Goal: Information Seeking & Learning: Find specific page/section

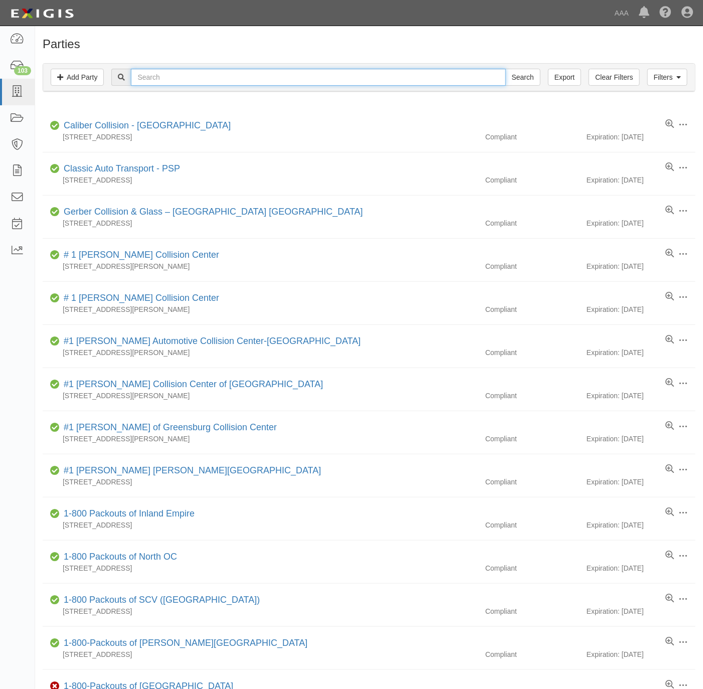
click at [177, 80] on input "text" at bounding box center [318, 77] width 374 height 17
type input "rocket towing"
click at [505, 69] on input "Search" at bounding box center [522, 77] width 35 height 17
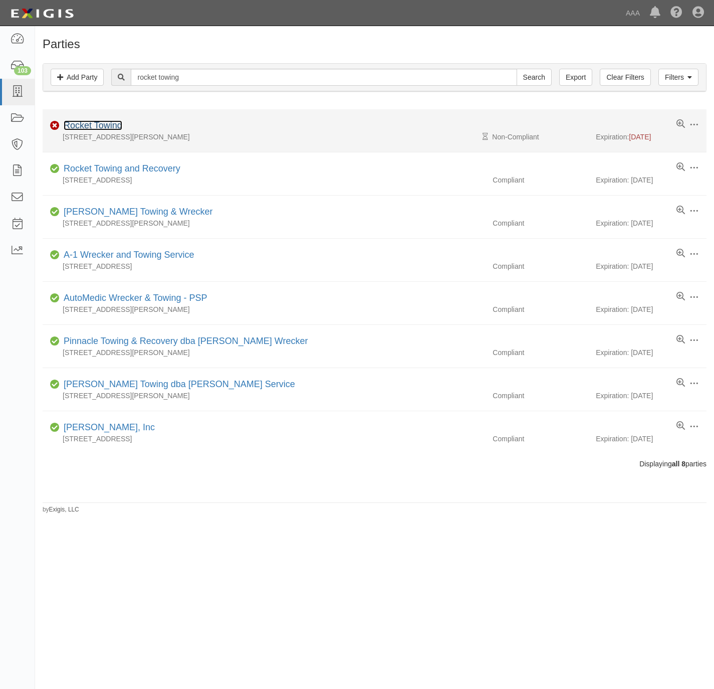
click at [102, 124] on link "Rocket Towing" at bounding box center [93, 125] width 59 height 10
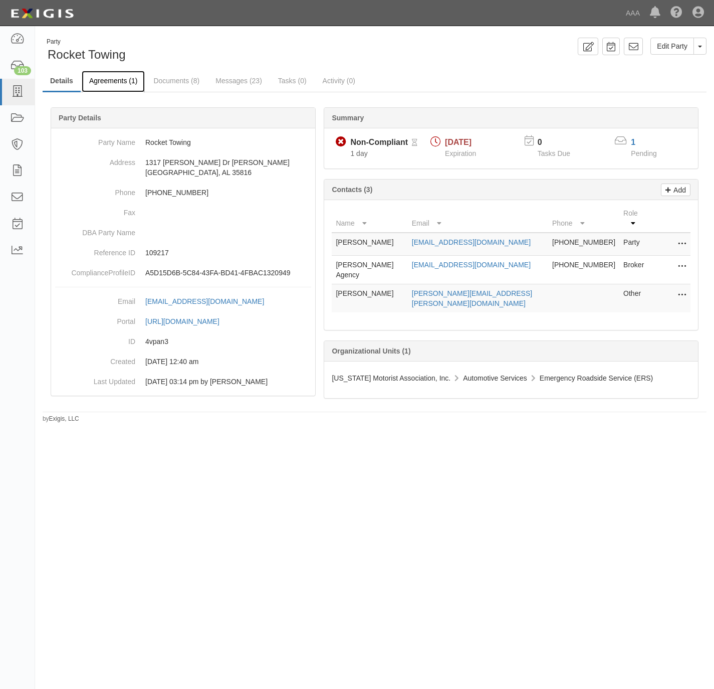
click at [119, 82] on link "Agreements (1)" at bounding box center [113, 82] width 63 height 22
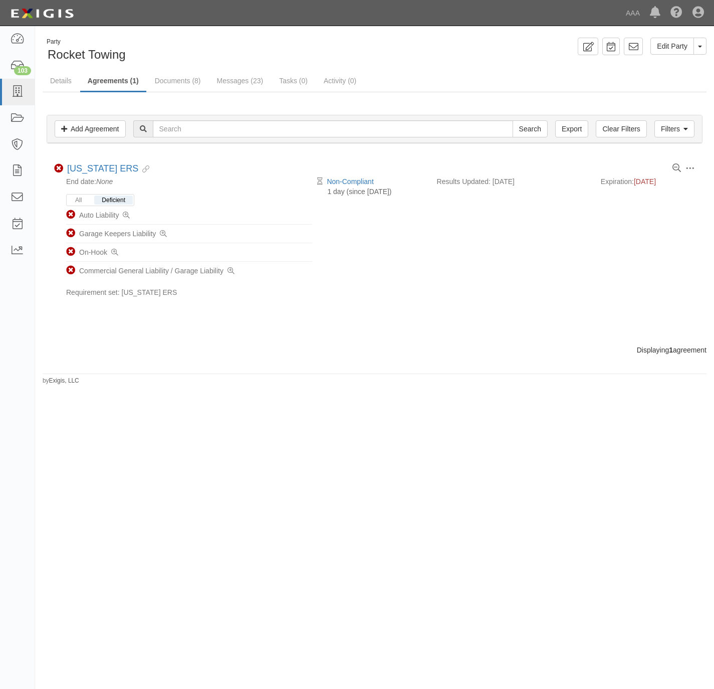
click at [66, 110] on div "Filters Add Agreement Clear Filters Export Search Filters Compliance Status Com…" at bounding box center [374, 130] width 671 height 46
click at [28, 89] on link at bounding box center [17, 92] width 35 height 27
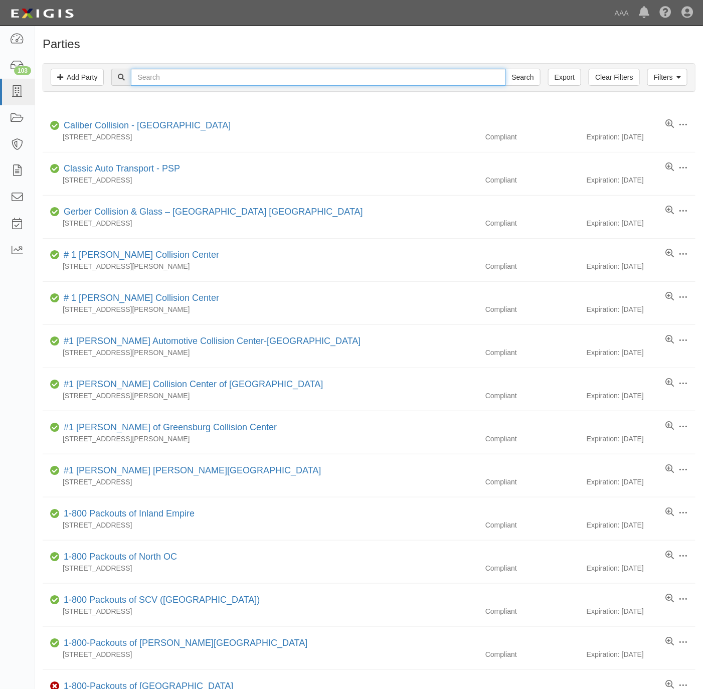
click at [177, 76] on input "text" at bounding box center [318, 77] width 374 height 17
paste input "Redtop Auto"
type input "Redtop Auto"
click at [524, 80] on input "Search" at bounding box center [522, 77] width 35 height 17
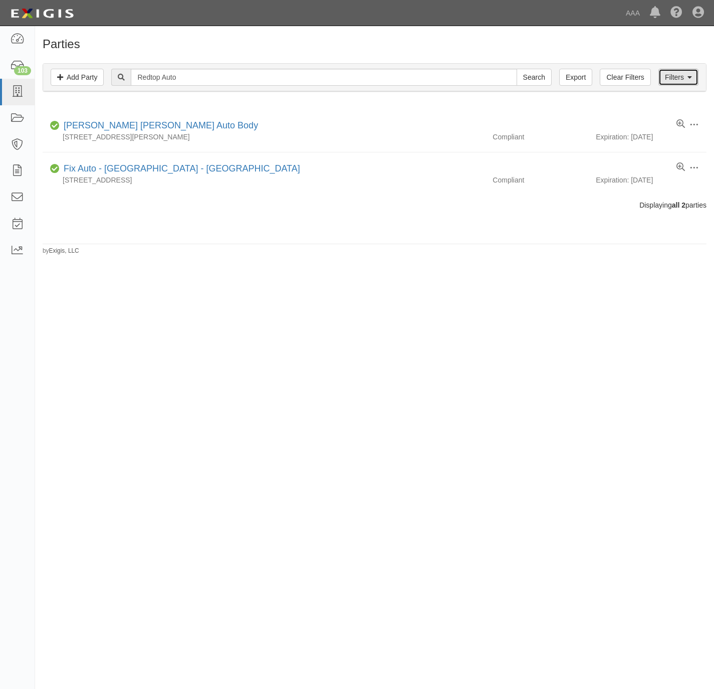
click at [671, 78] on link "Filters" at bounding box center [679, 77] width 40 height 17
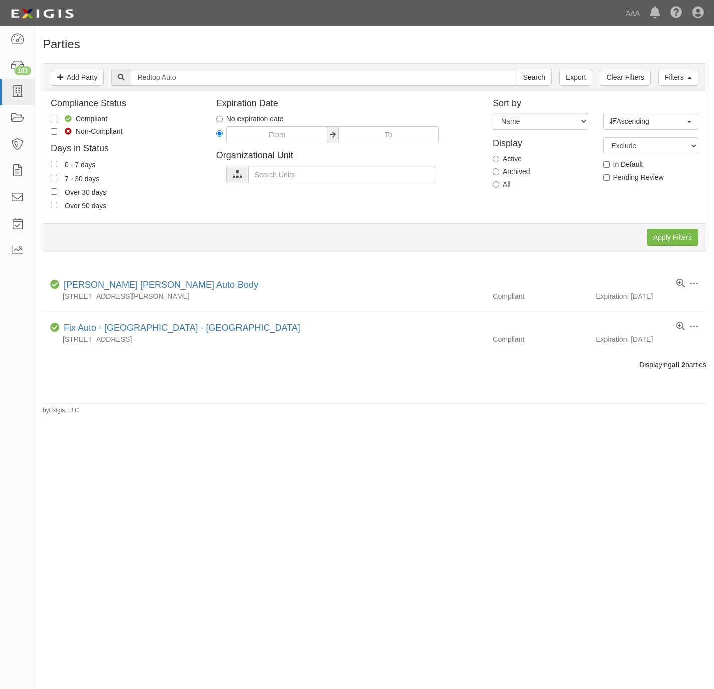
click at [504, 182] on label "All" at bounding box center [502, 184] width 18 height 10
click at [499, 182] on input "All" at bounding box center [496, 184] width 7 height 7
radio input "true"
click at [657, 237] on input "Apply Filters" at bounding box center [673, 237] width 52 height 17
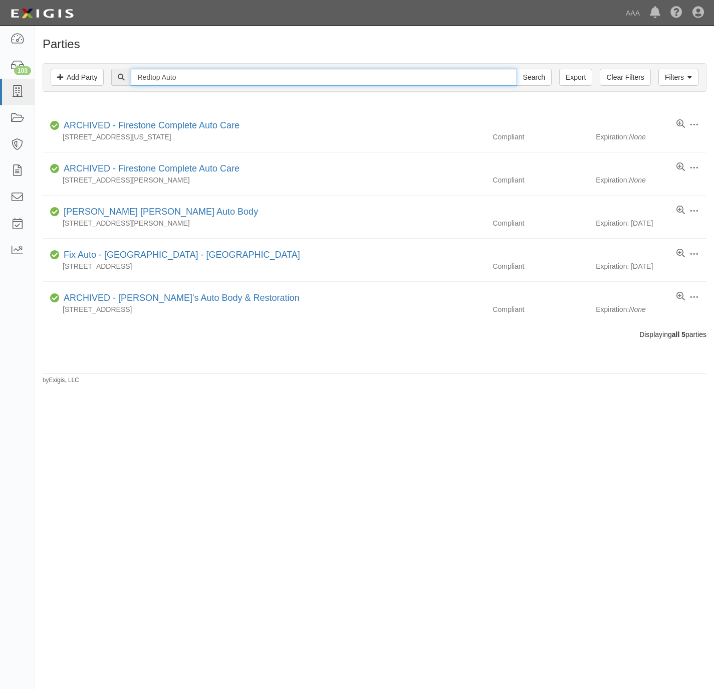
click at [199, 75] on input "Redtop Auto" at bounding box center [324, 77] width 386 height 17
paste input "Bob Utter Ford Lincoln"
type input "Bob Utter Ford Lincoln"
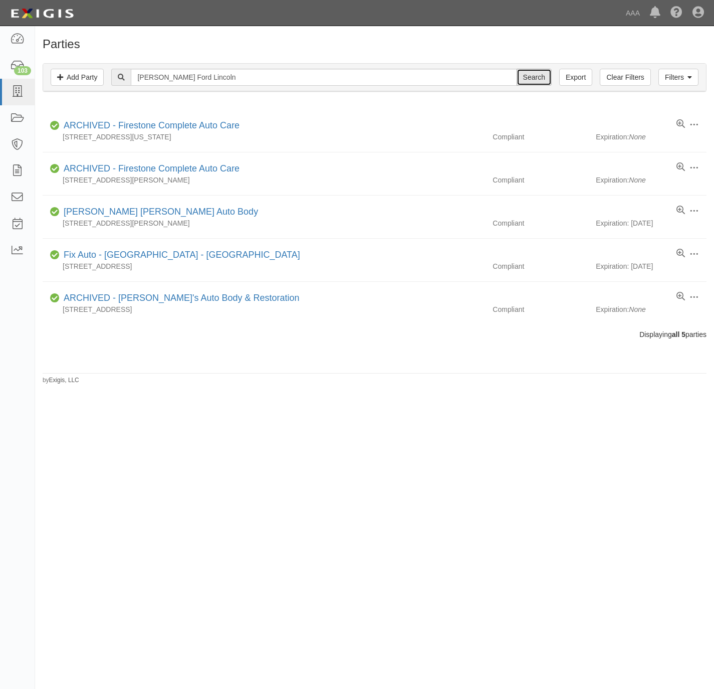
click at [528, 74] on input "Search" at bounding box center [534, 77] width 35 height 17
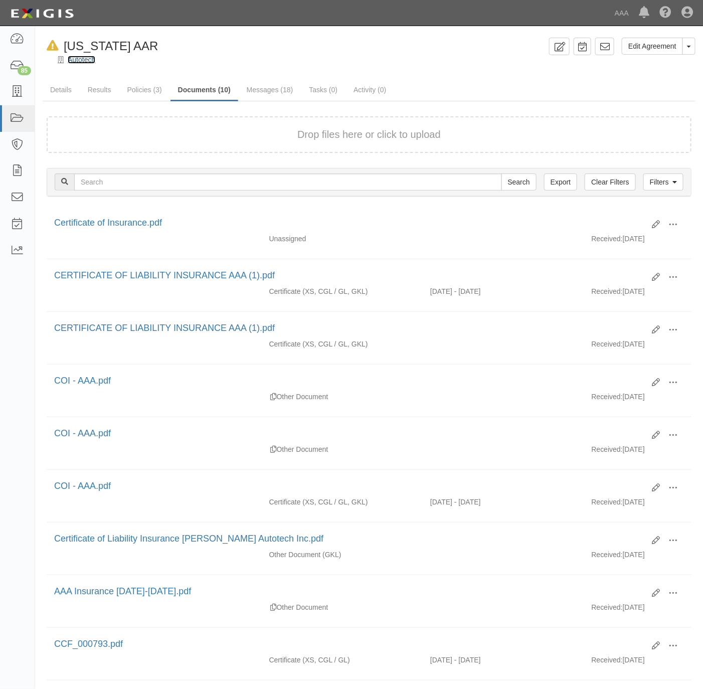
click at [86, 61] on link "Autotech" at bounding box center [82, 60] width 28 height 8
